Goal: Task Accomplishment & Management: Manage account settings

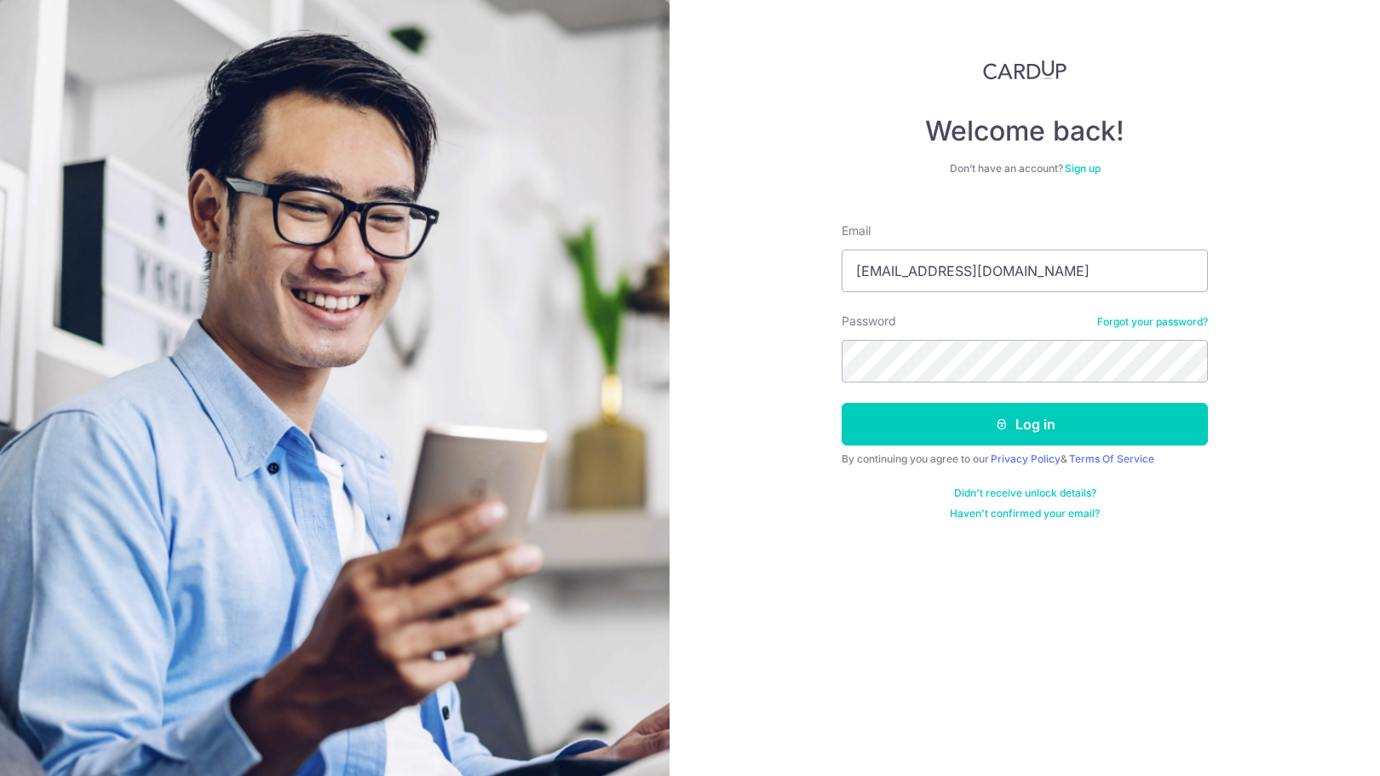
type input "[EMAIL_ADDRESS][DOMAIN_NAME]"
click at [1055, 419] on button "Log in" at bounding box center [1025, 424] width 366 height 43
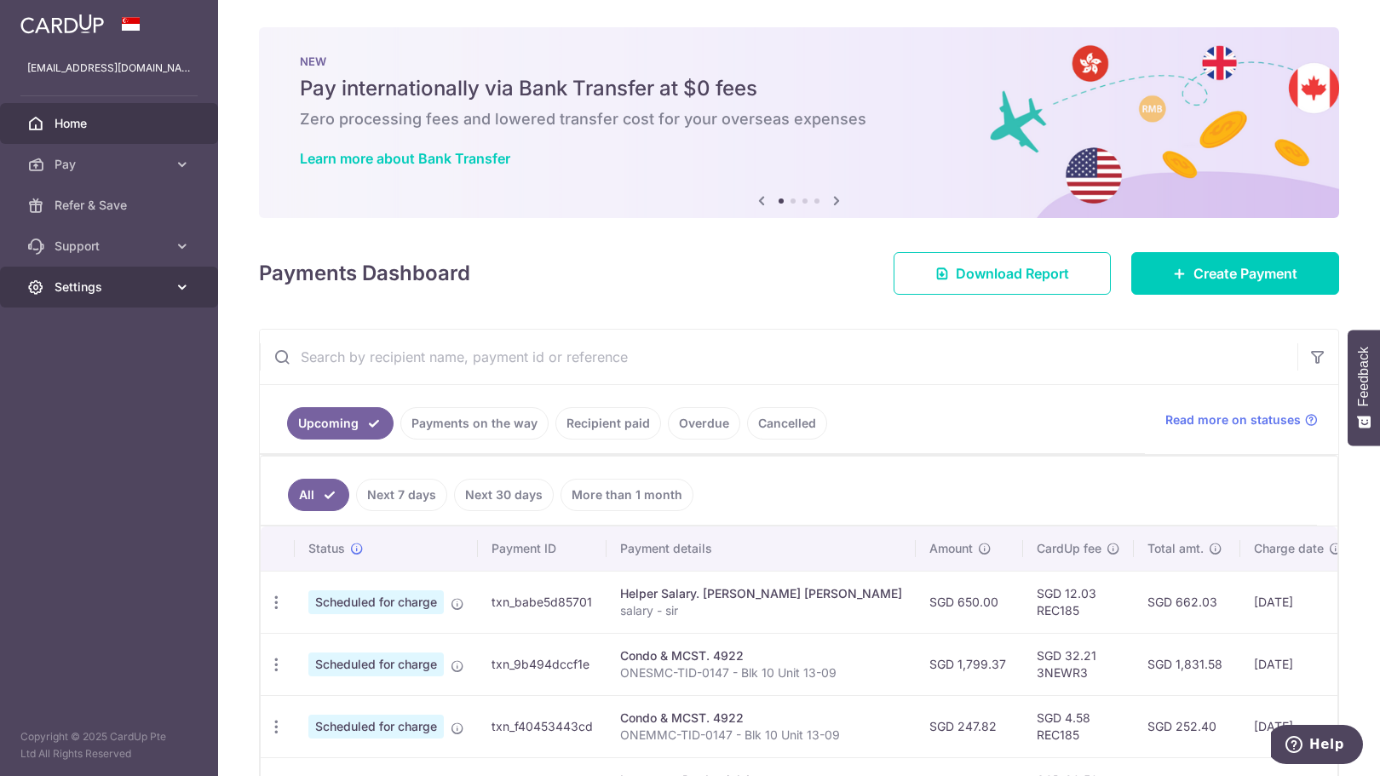
click at [83, 284] on span "Settings" at bounding box center [111, 287] width 112 height 17
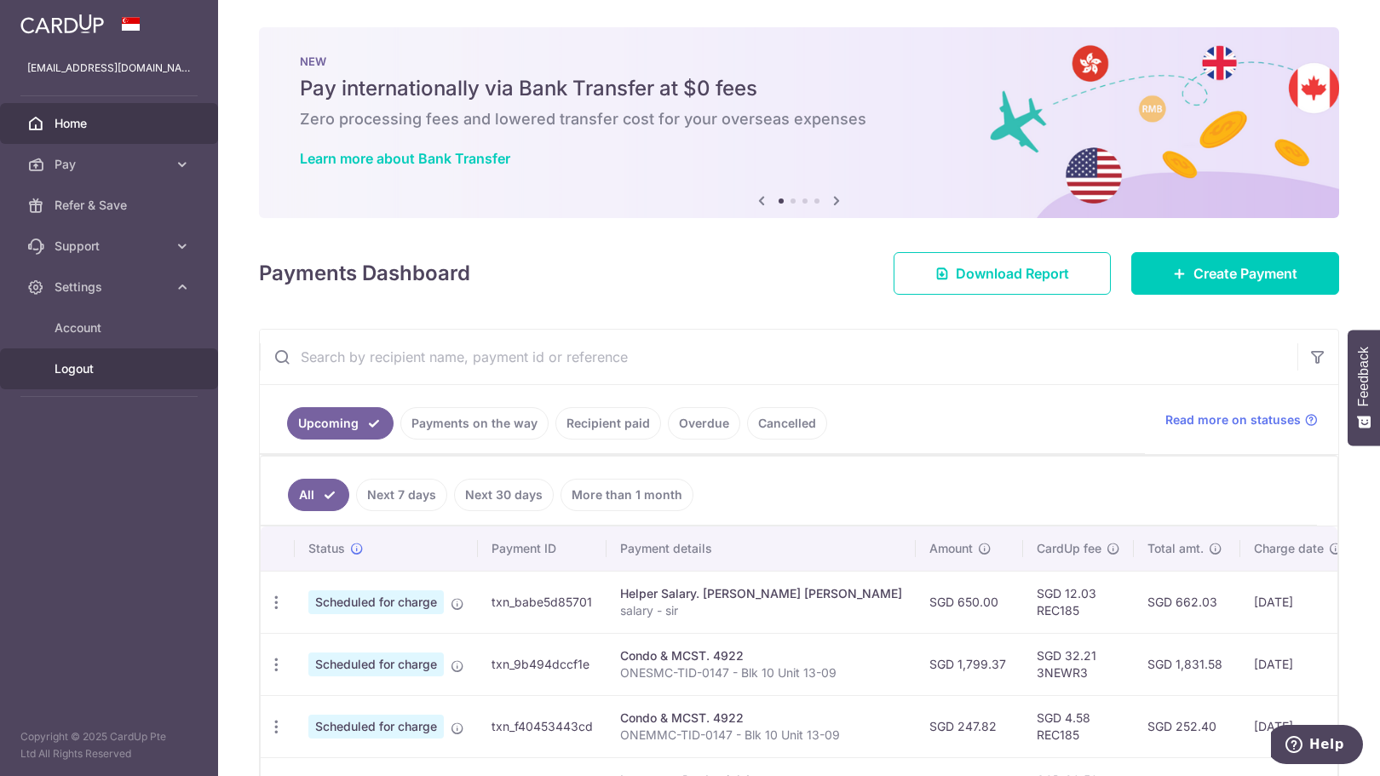
click at [101, 367] on span "Logout" at bounding box center [111, 368] width 112 height 17
